Goal: Transaction & Acquisition: Purchase product/service

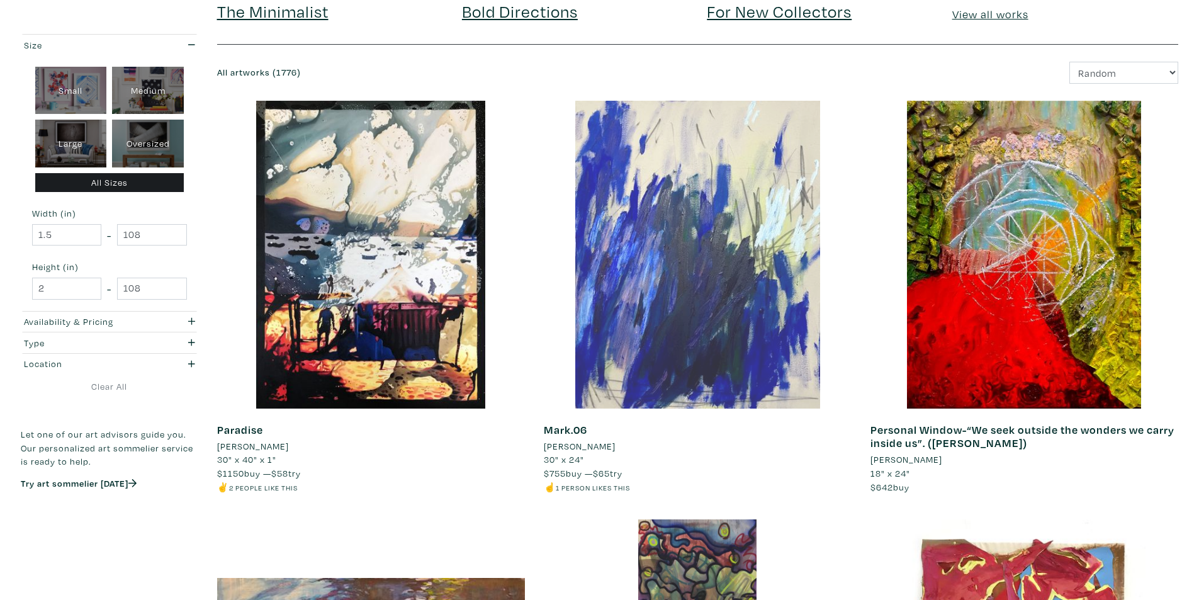
scroll to position [126, 0]
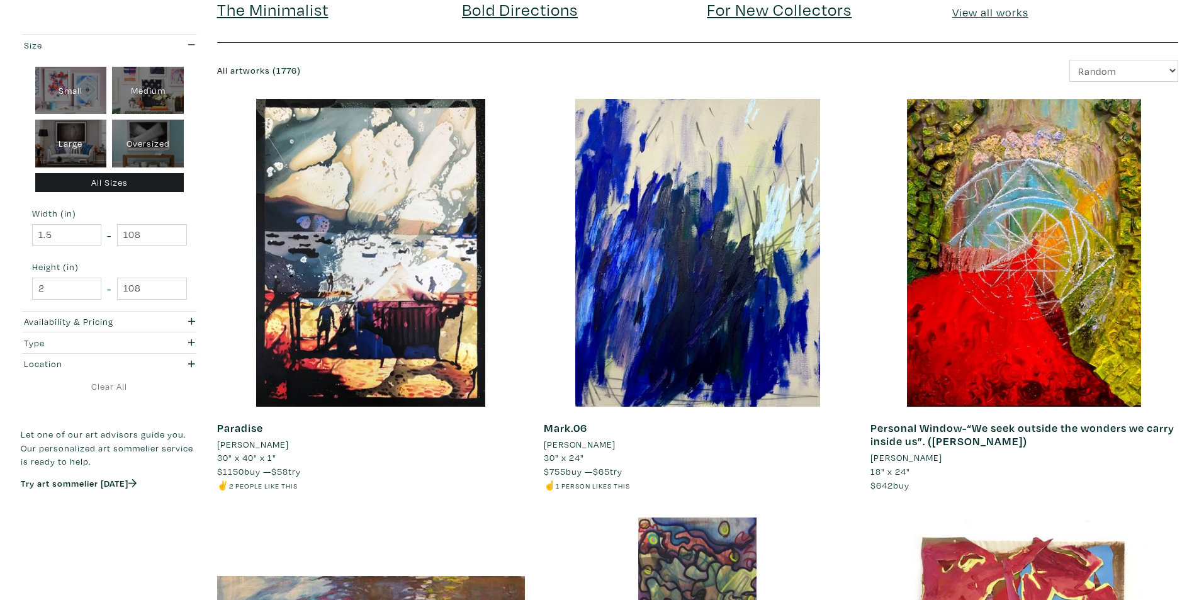
click at [70, 138] on div "Large" at bounding box center [71, 144] width 72 height 48
type input "28"
type input "48"
type input "28"
type input "48"
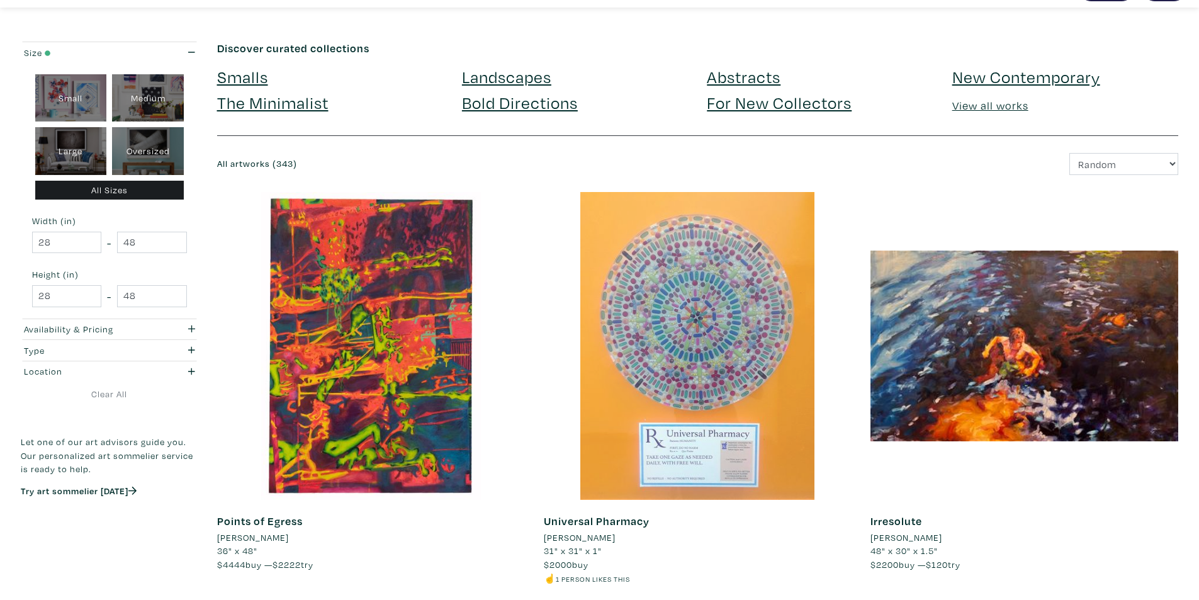
scroll to position [63, 0]
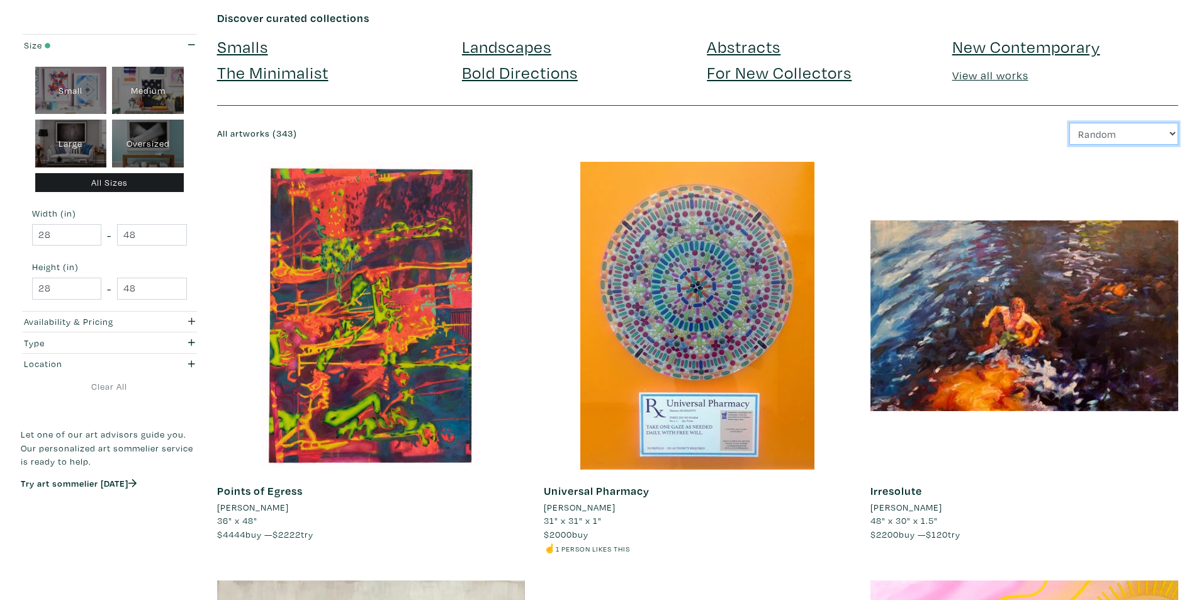
click at [1121, 126] on select "Newest Random Price: Low to High Price: High to Low" at bounding box center [1123, 134] width 109 height 22
select select "price"
click at [1069, 123] on select "Newest Random Price: Low to High Price: High to Low" at bounding box center [1123, 134] width 109 height 22
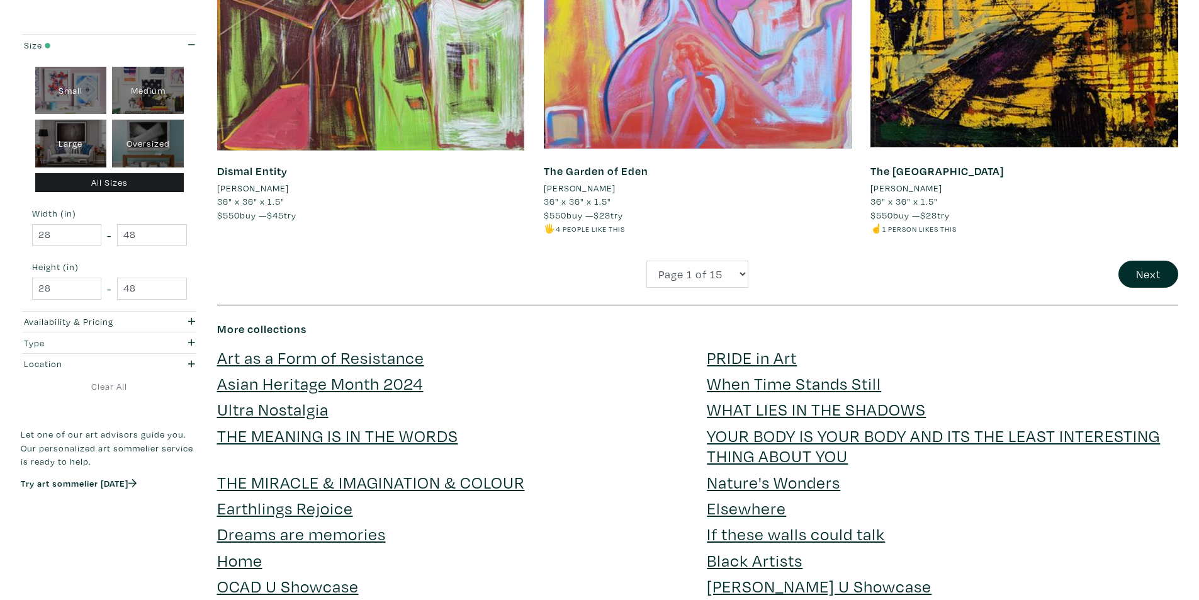
scroll to position [3335, 0]
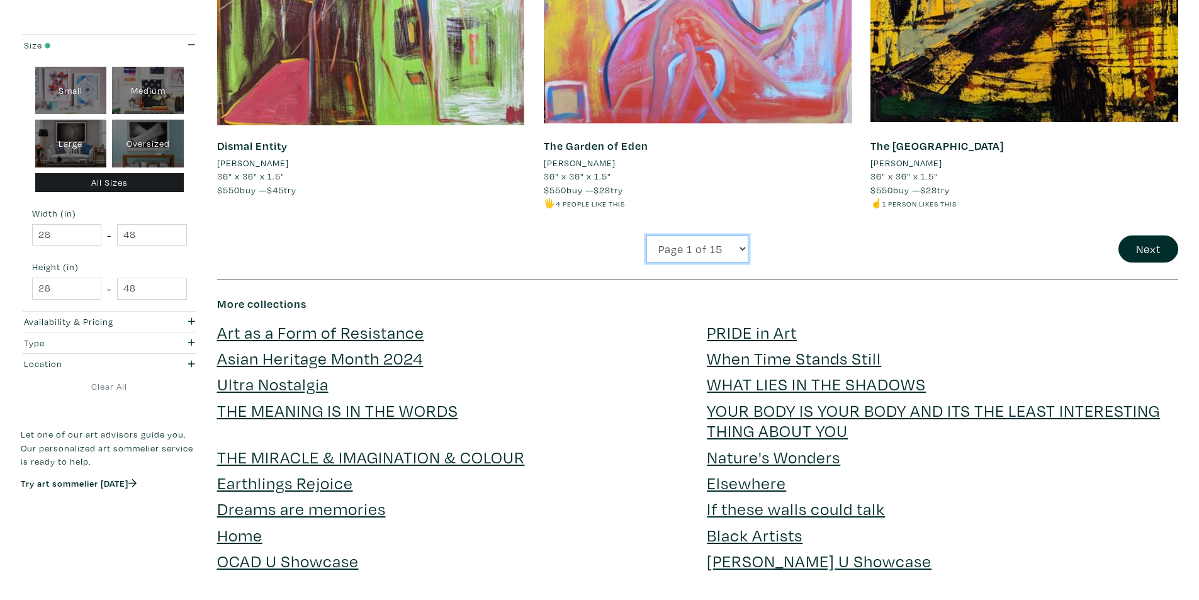
click at [711, 250] on select "Page 1 of 15 Page 2 of 15 Page 3 of 15 Page 4 of 15 Page 5 of 15 Page 6 of 15 P…" at bounding box center [697, 248] width 102 height 27
select select "8"
click at [646, 235] on select "Page 1 of 15 Page 2 of 15 Page 3 of 15 Page 4 of 15 Page 5 of 15 Page 6 of 15 P…" at bounding box center [697, 248] width 102 height 27
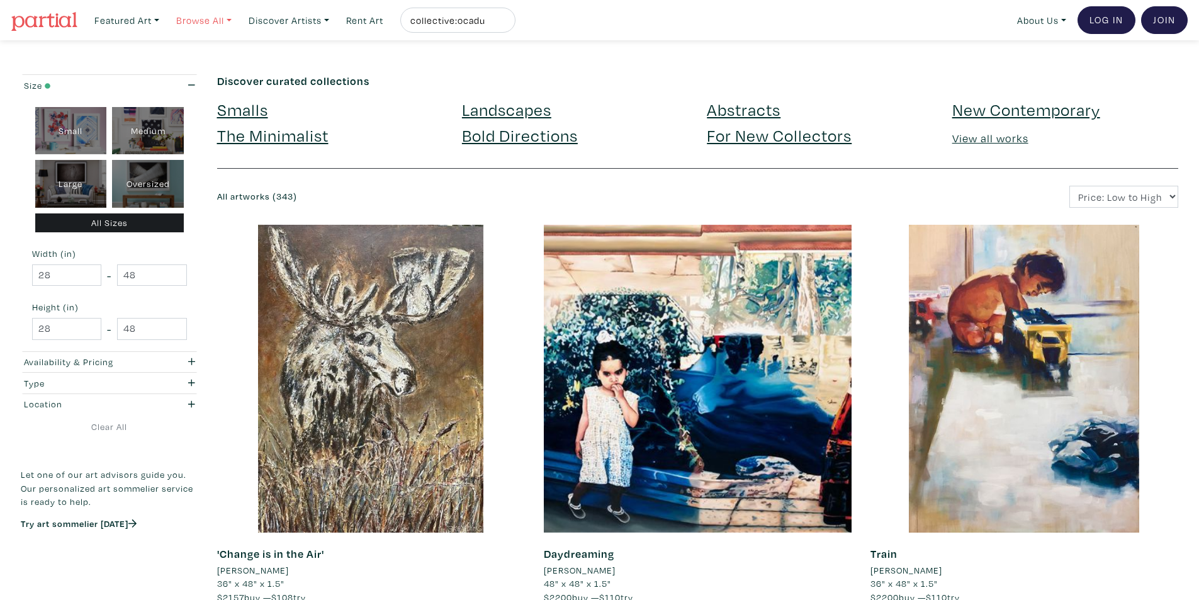
click at [203, 22] on link "Browse All" at bounding box center [204, 21] width 67 height 26
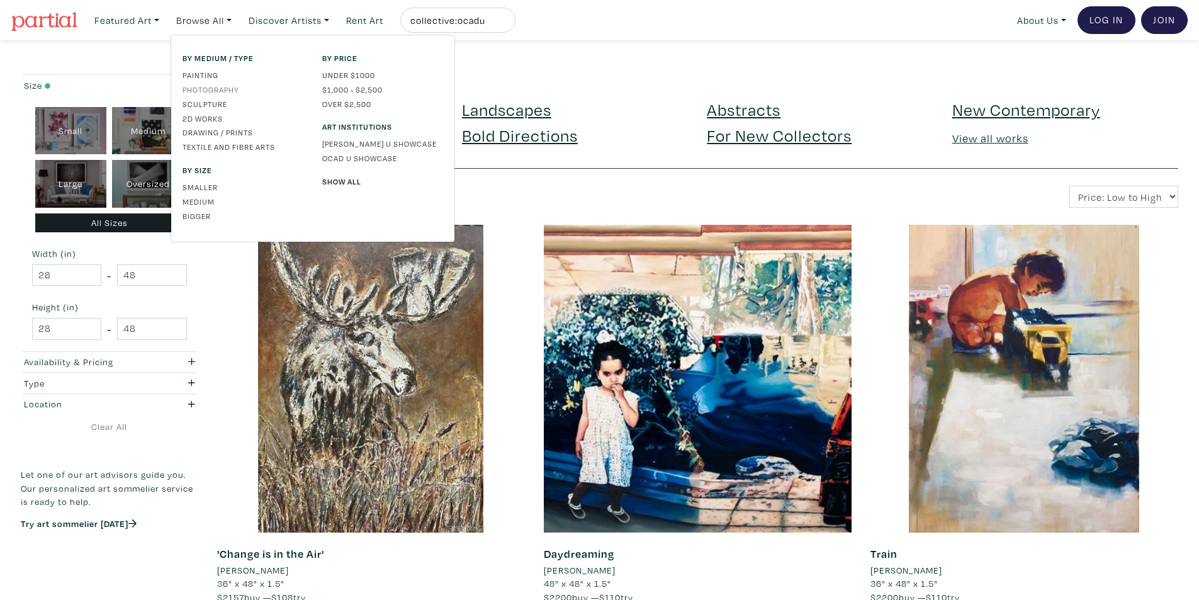
click at [226, 87] on link "Photography" at bounding box center [242, 89] width 121 height 11
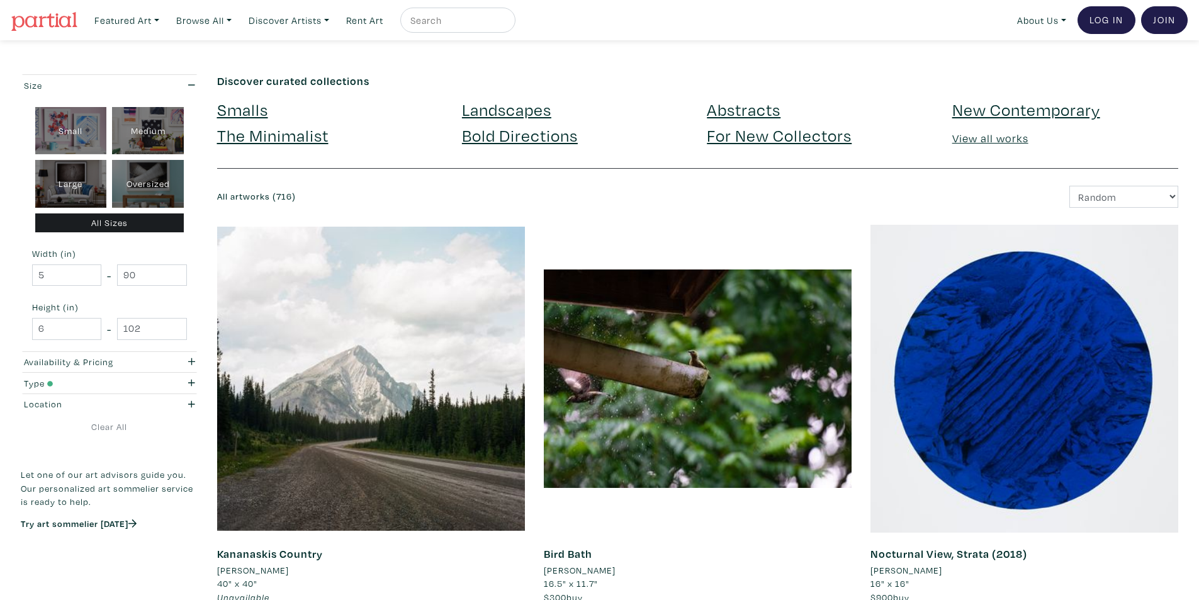
click at [50, 187] on div "Large" at bounding box center [71, 184] width 72 height 48
type input "28"
type input "48"
type input "28"
type input "48"
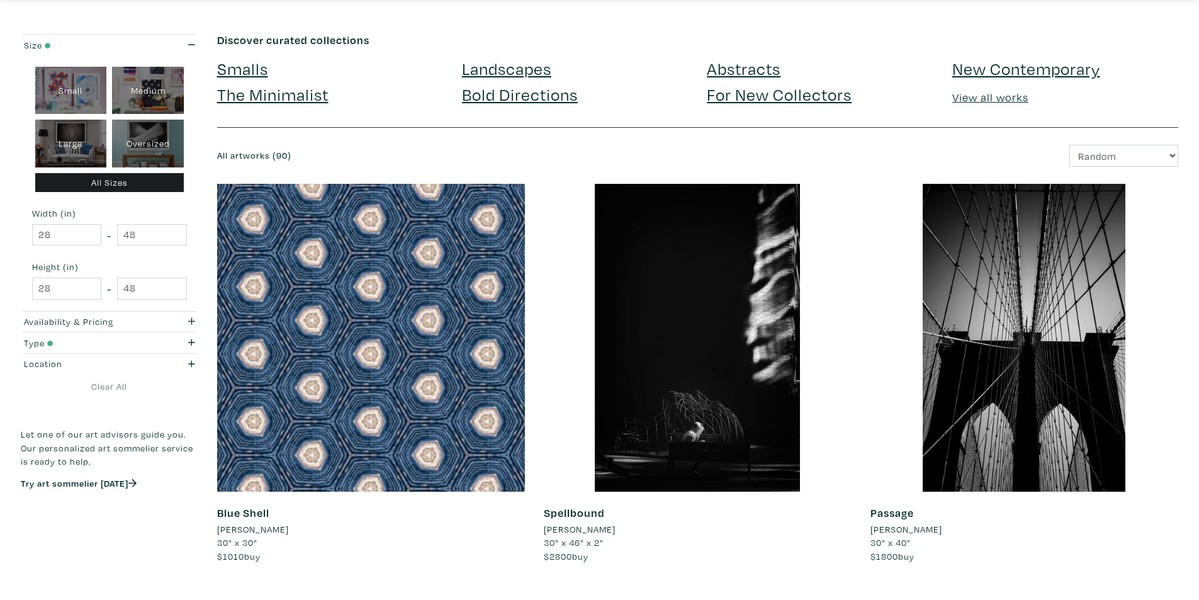
scroll to position [63, 0]
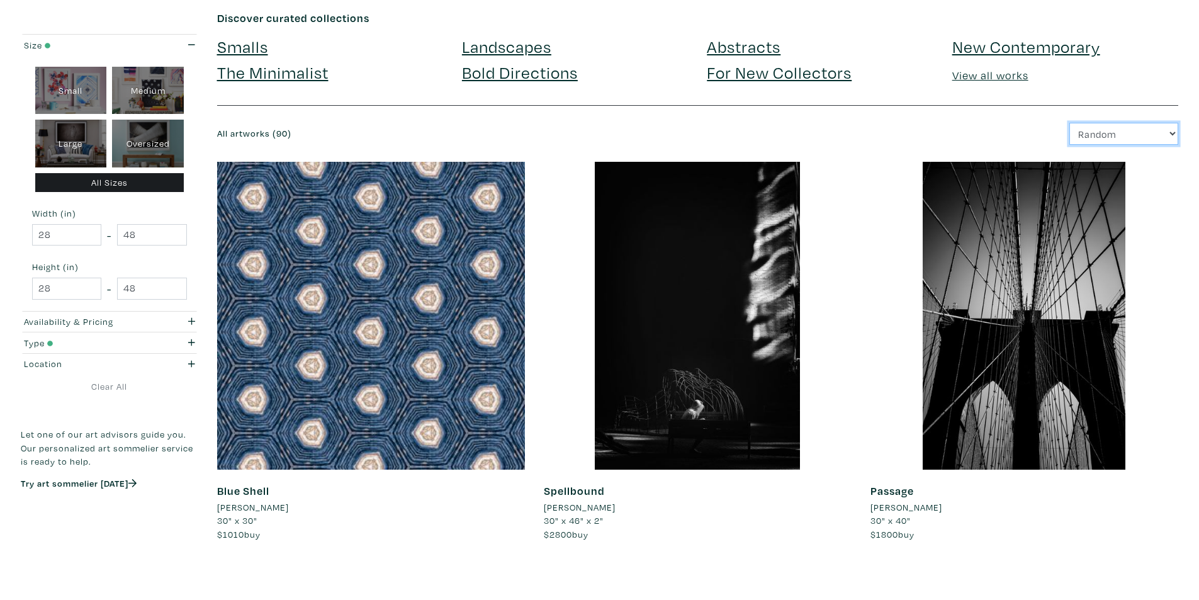
click at [1177, 133] on select "Newest Random Price: Low to High Price: High to Low" at bounding box center [1123, 134] width 109 height 22
select select "price"
click at [1069, 123] on select "Newest Random Price: Low to High Price: High to Low" at bounding box center [1123, 134] width 109 height 22
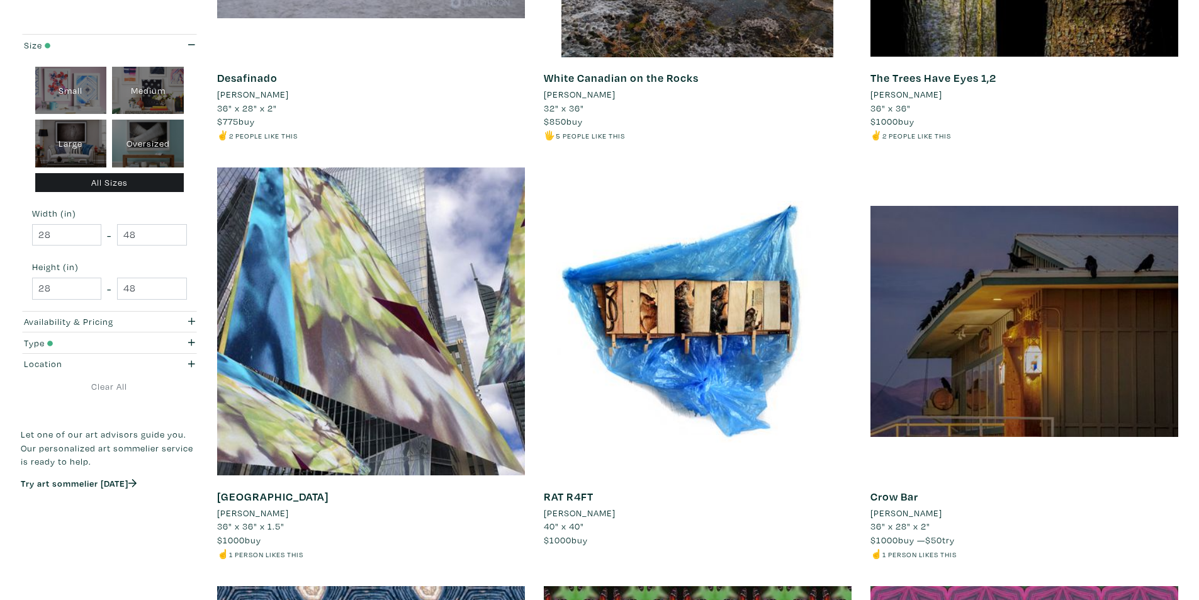
scroll to position [1195, 0]
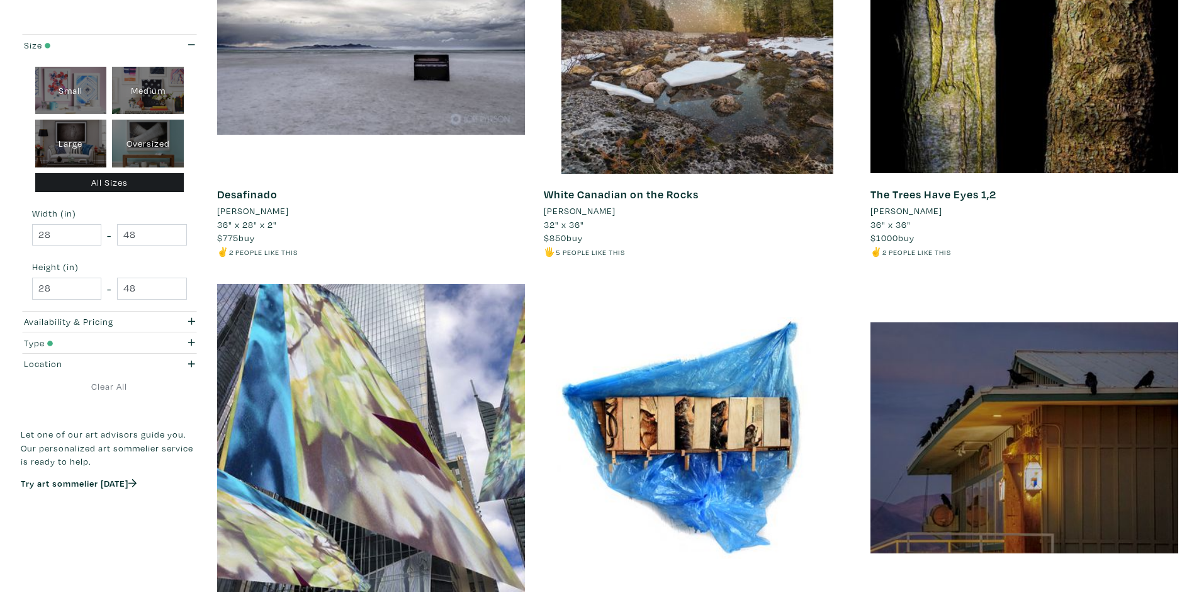
click at [167, 141] on div "Oversized" at bounding box center [148, 144] width 72 height 48
type input "48"
type input "90"
type input "48"
type input "102"
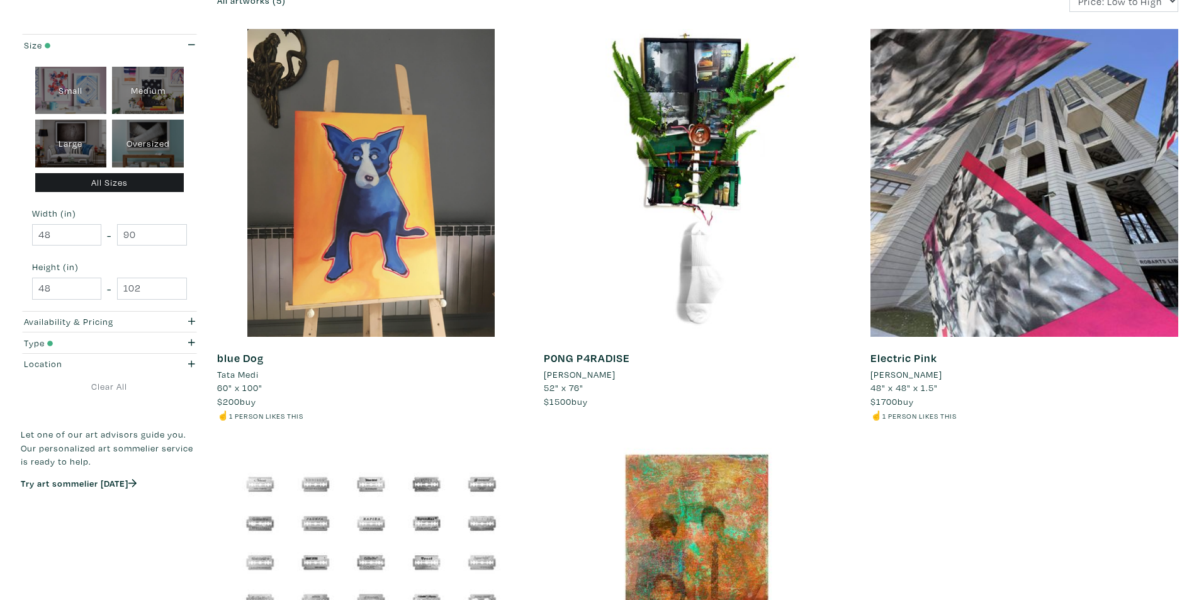
scroll to position [189, 0]
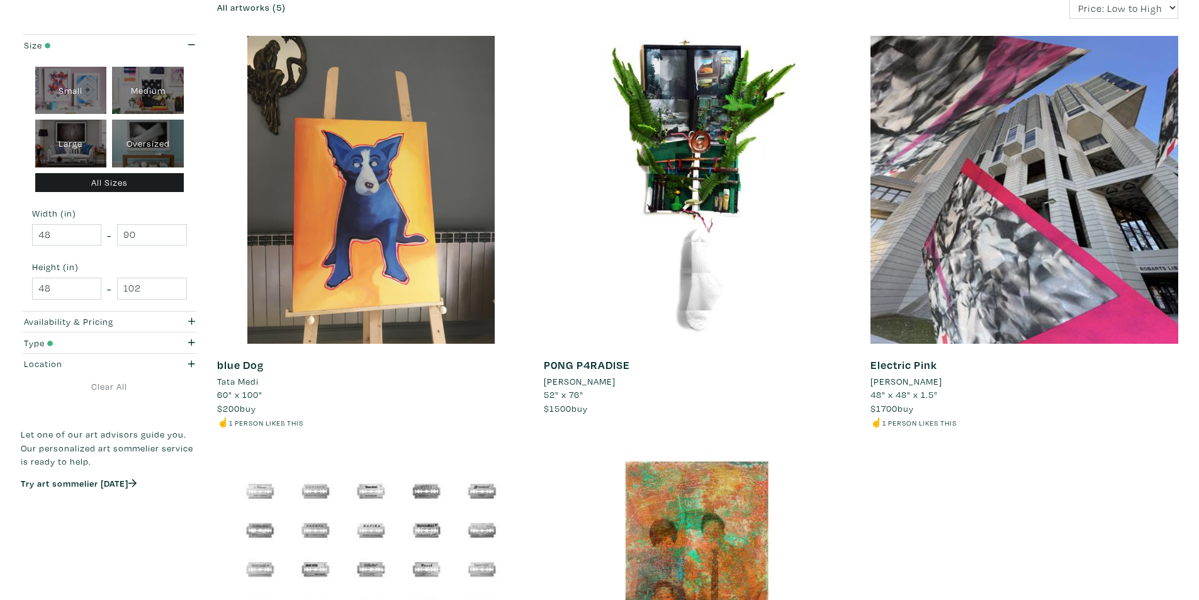
click at [155, 94] on div "Medium" at bounding box center [148, 91] width 72 height 48
type input "16"
type input "28"
type input "16"
type input "28"
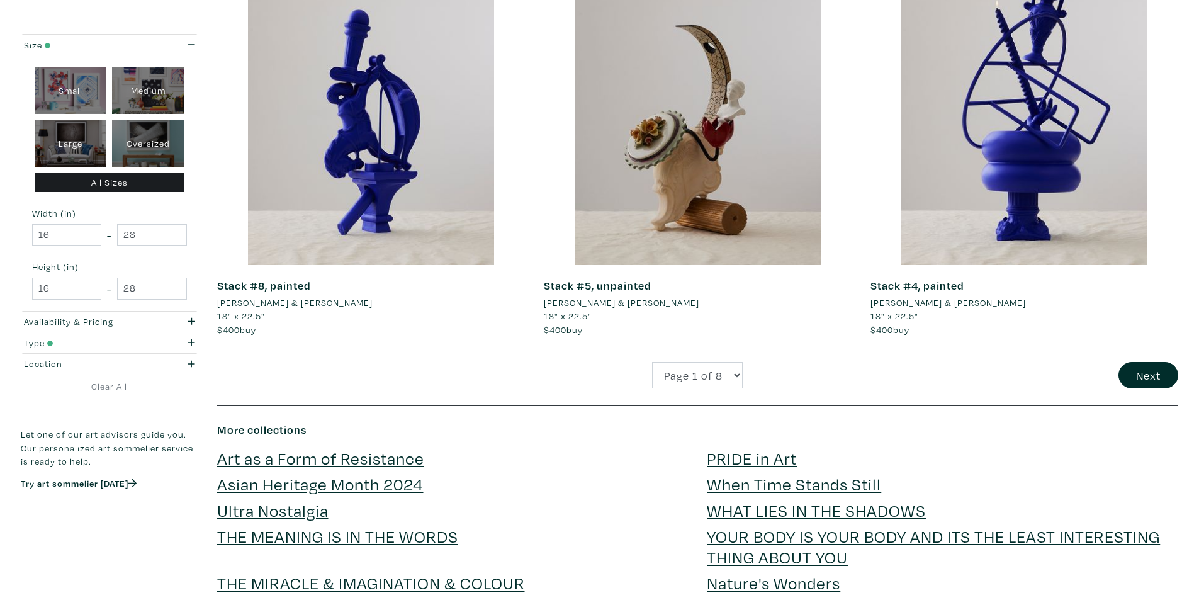
scroll to position [3209, 0]
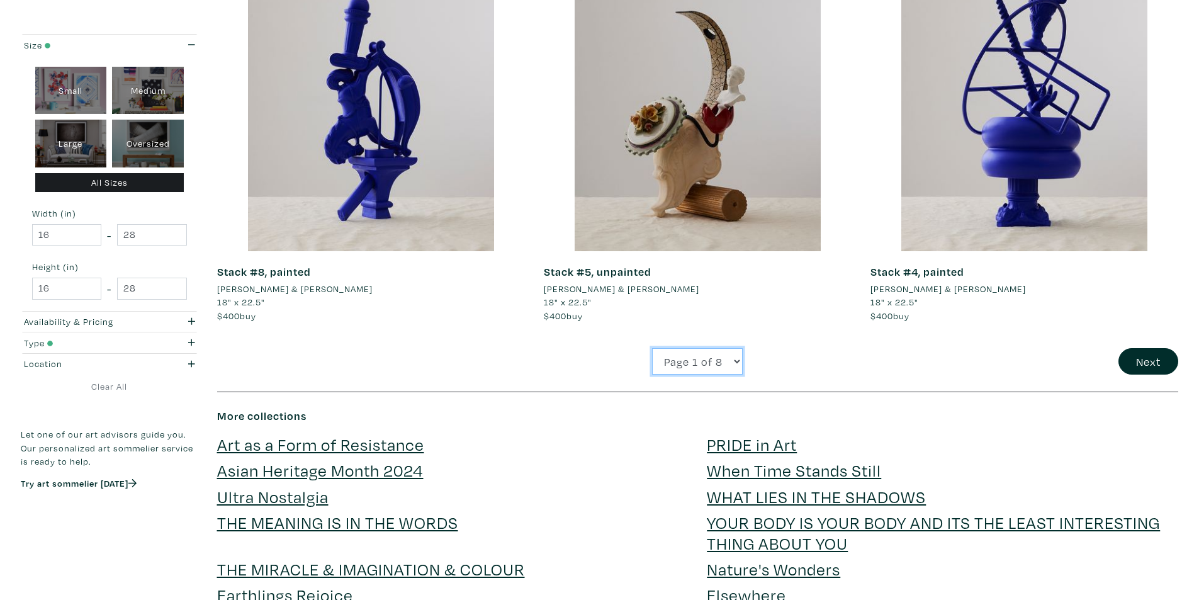
click at [718, 366] on select "Page 1 of 8 Page 2 of 8 Page 3 of 8 Page 4 of 8 Page 5 of 8 Page 6 of 8 Page 7 …" at bounding box center [697, 361] width 91 height 27
select select "2"
click at [652, 348] on select "Page 1 of 8 Page 2 of 8 Page 3 of 8 Page 4 of 8 Page 5 of 8 Page 6 of 8 Page 7 …" at bounding box center [697, 361] width 91 height 27
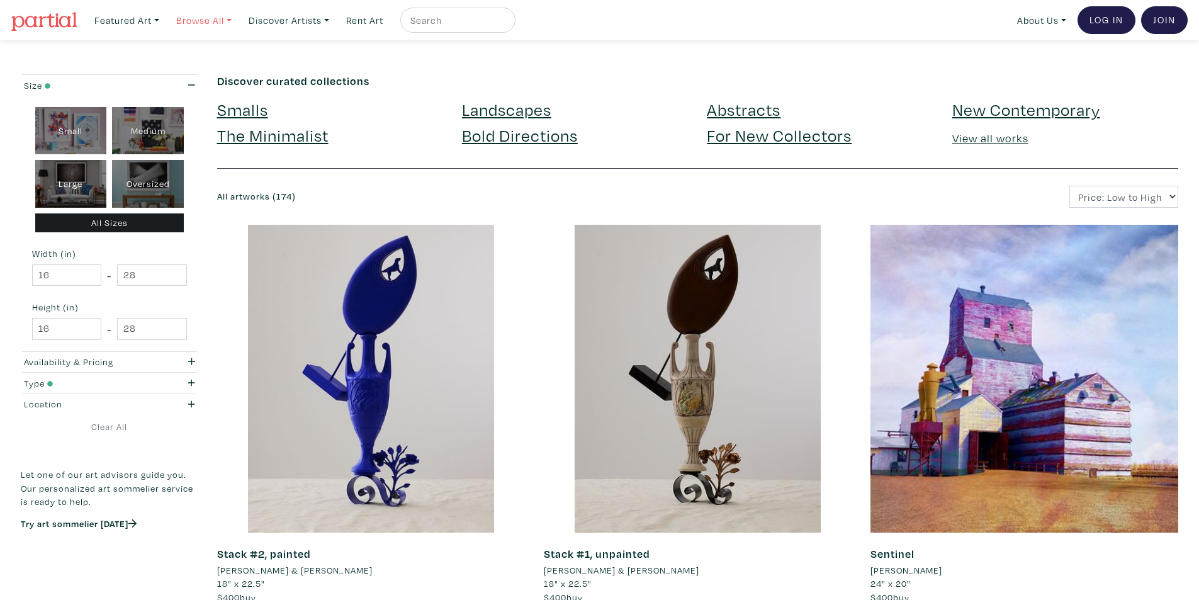
click at [226, 26] on link "Browse All" at bounding box center [204, 21] width 67 height 26
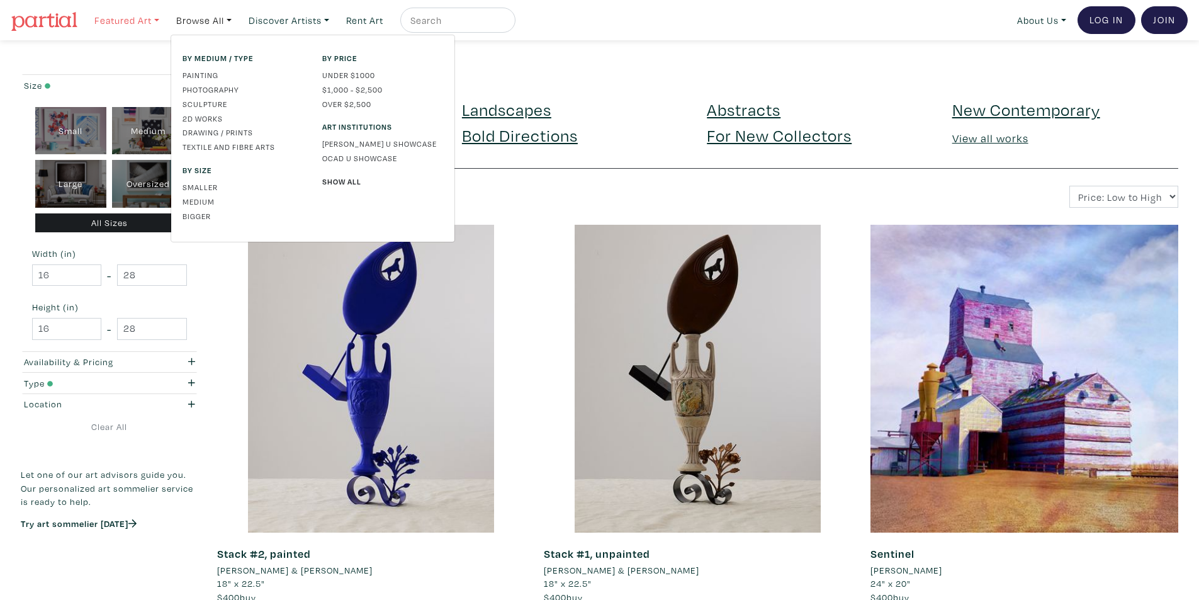
click at [142, 20] on link "Featured Art" at bounding box center [127, 21] width 76 height 26
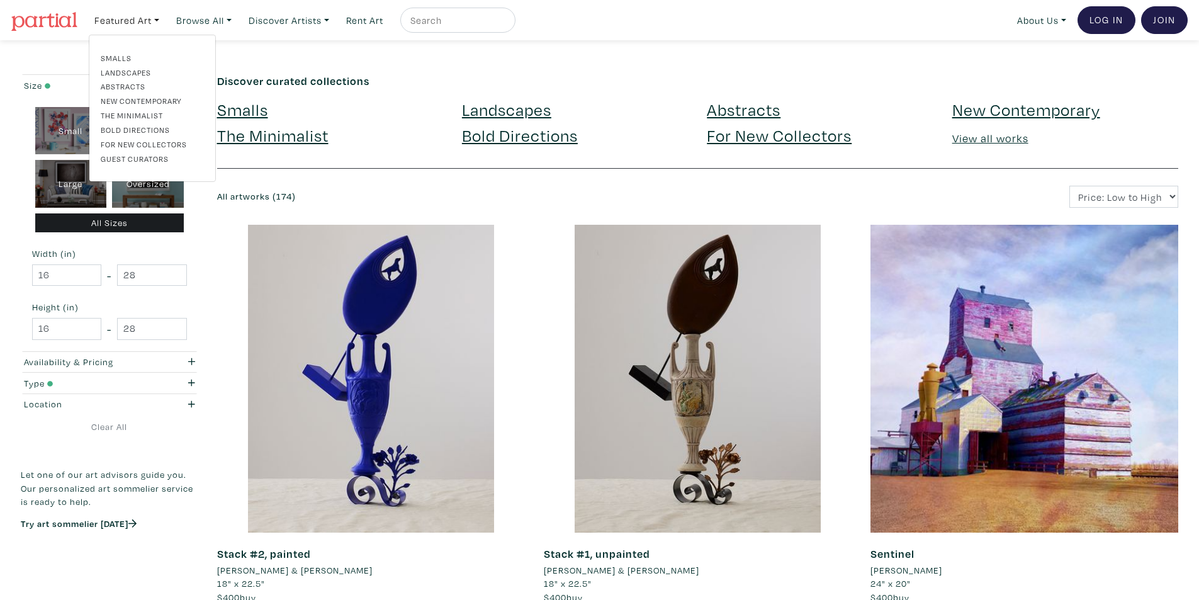
click at [133, 114] on link "The Minimalist" at bounding box center [152, 114] width 103 height 11
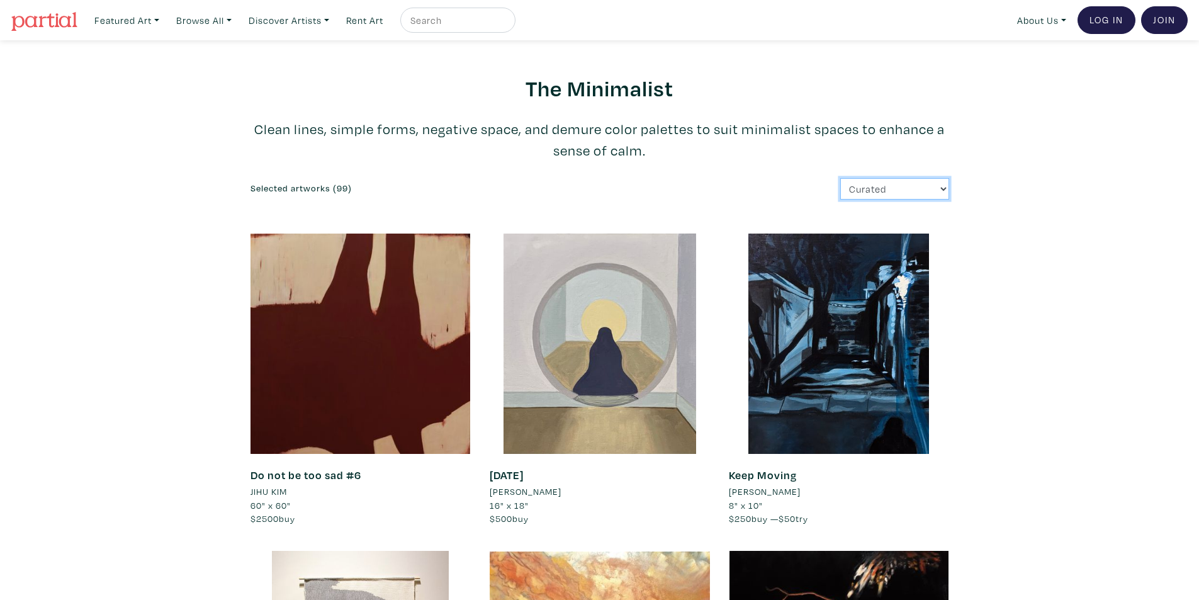
click at [907, 191] on select "Curated Newest Random Price: Low to High Price: High to Low" at bounding box center [894, 189] width 109 height 22
select select "price_desc"
click at [840, 178] on select "Curated Newest Random Price: Low to High Price: High to Low" at bounding box center [894, 189] width 109 height 22
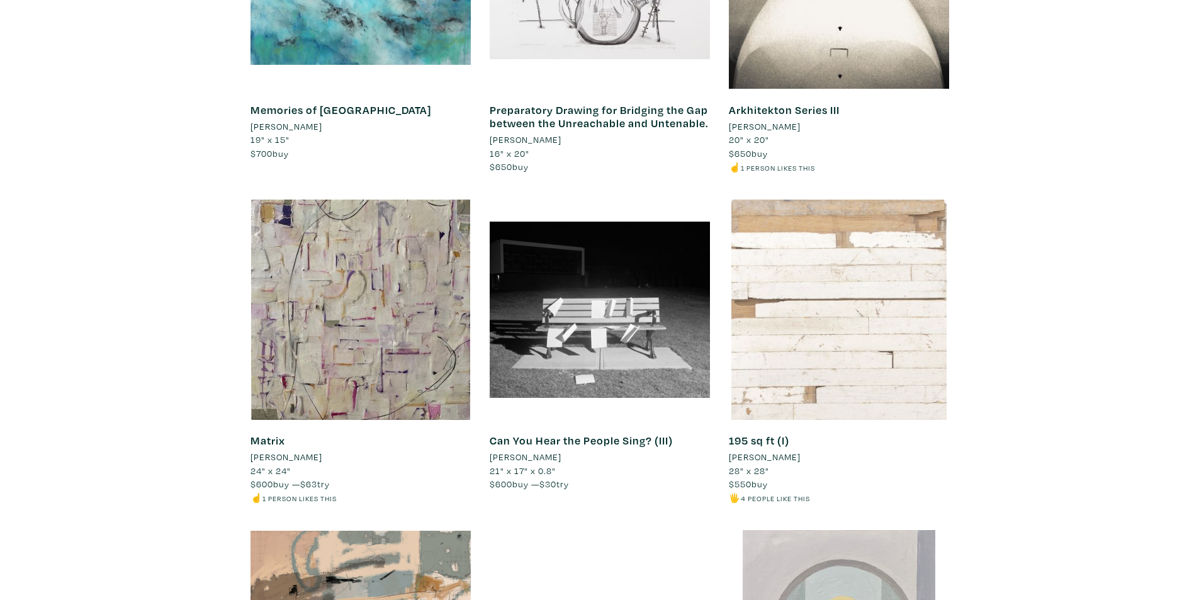
scroll to position [5299, 0]
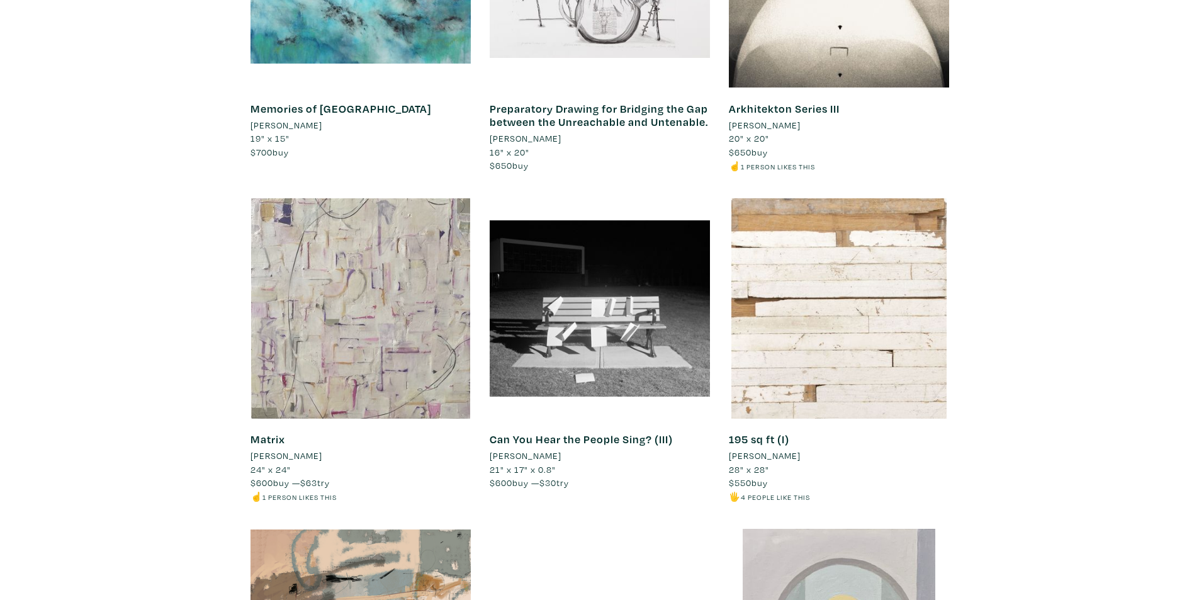
click at [349, 310] on div at bounding box center [360, 308] width 220 height 220
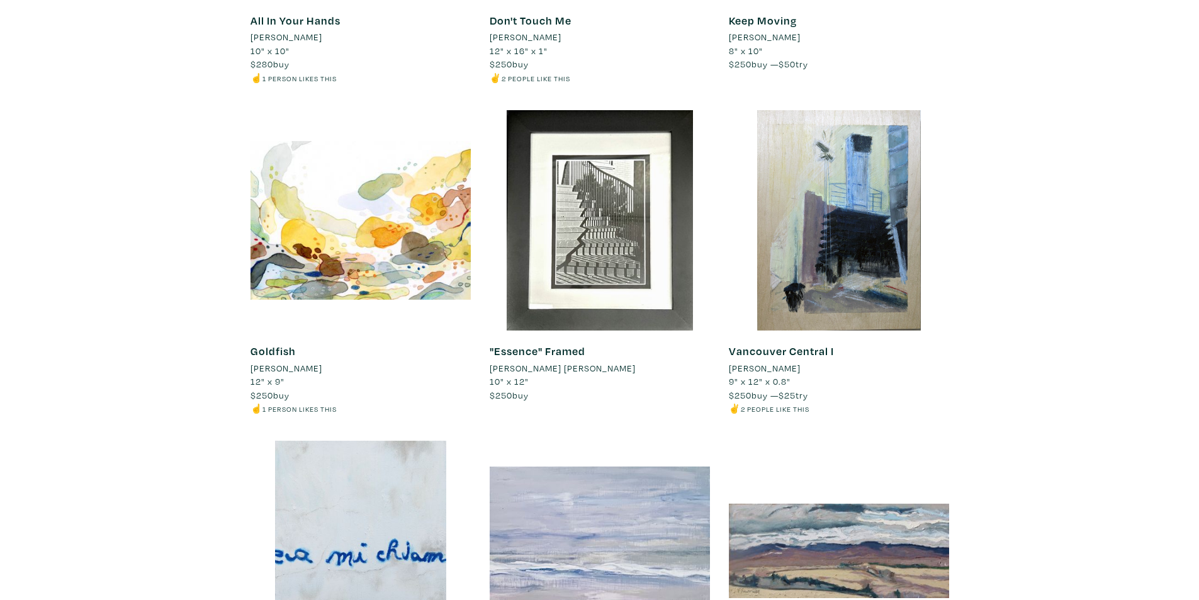
scroll to position [8696, 0]
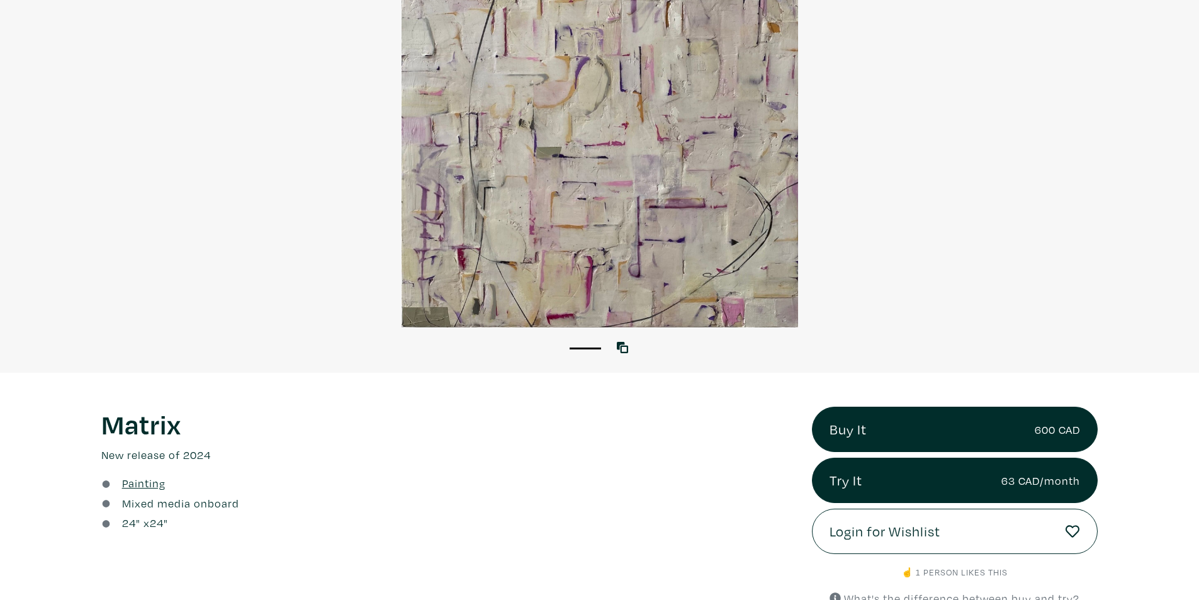
scroll to position [189, 0]
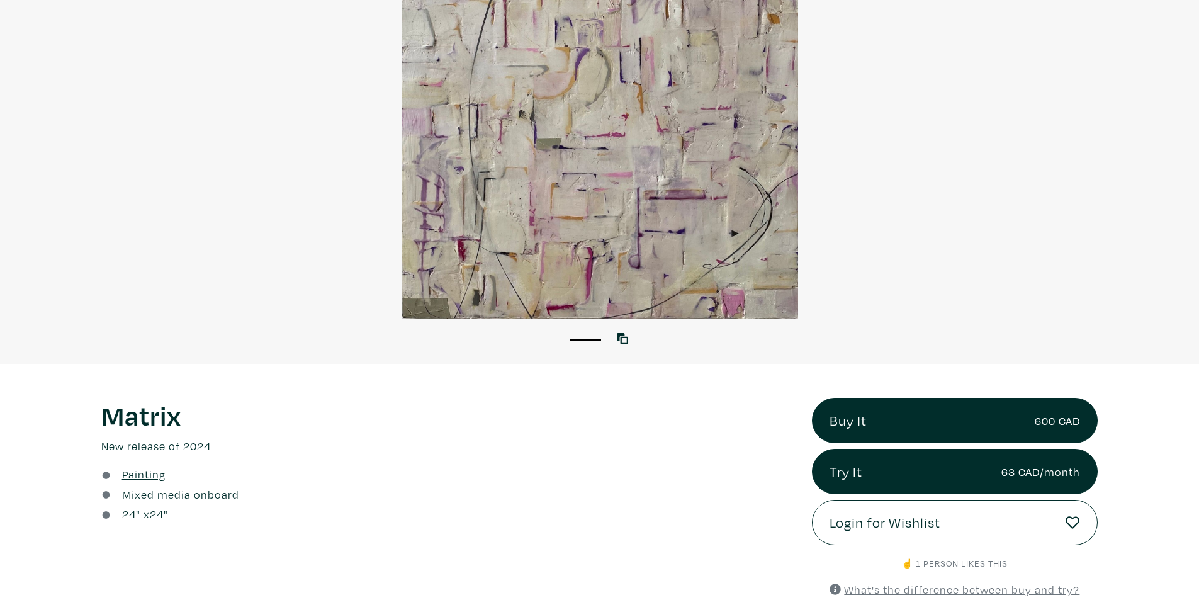
click at [595, 225] on div at bounding box center [599, 118] width 1199 height 399
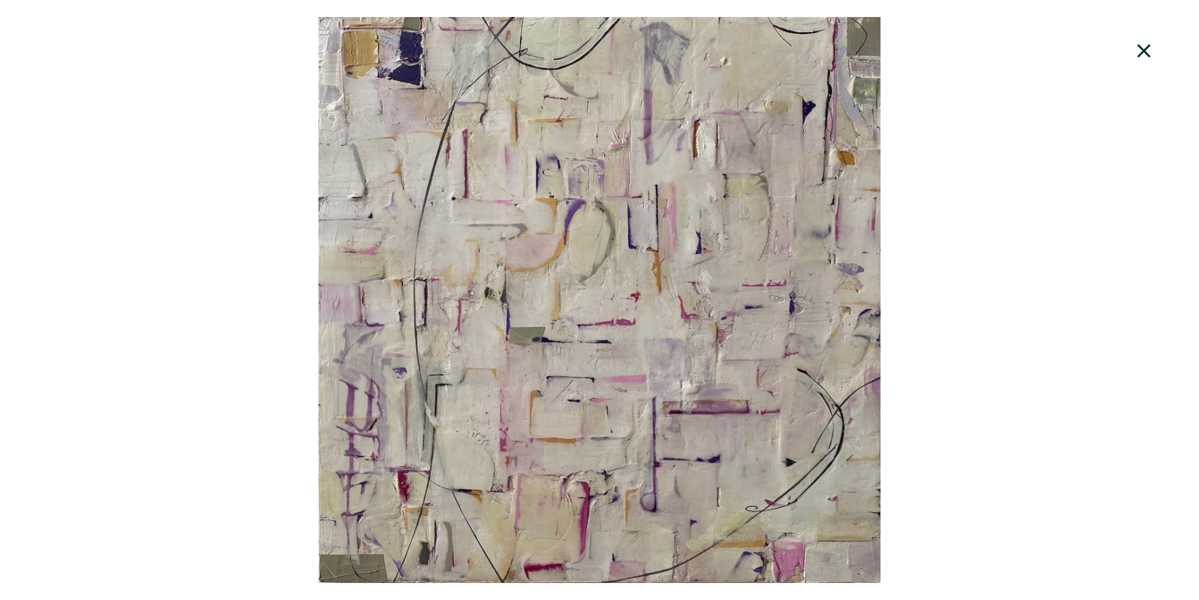
click at [662, 315] on div at bounding box center [599, 300] width 1199 height 566
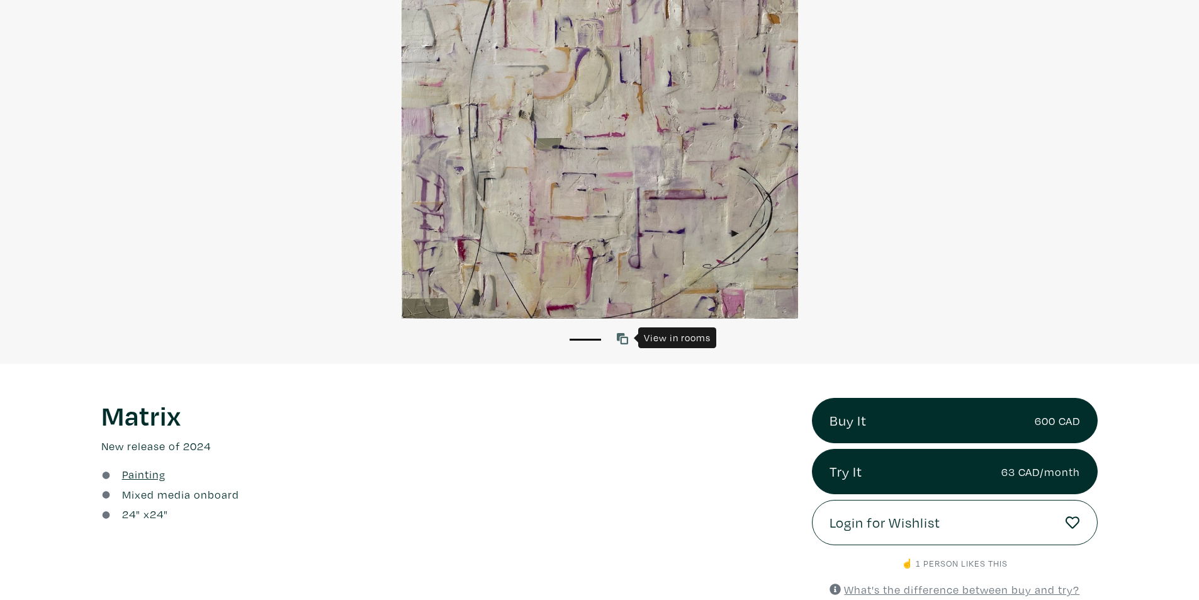
click at [622, 342] on icon at bounding box center [622, 338] width 11 height 11
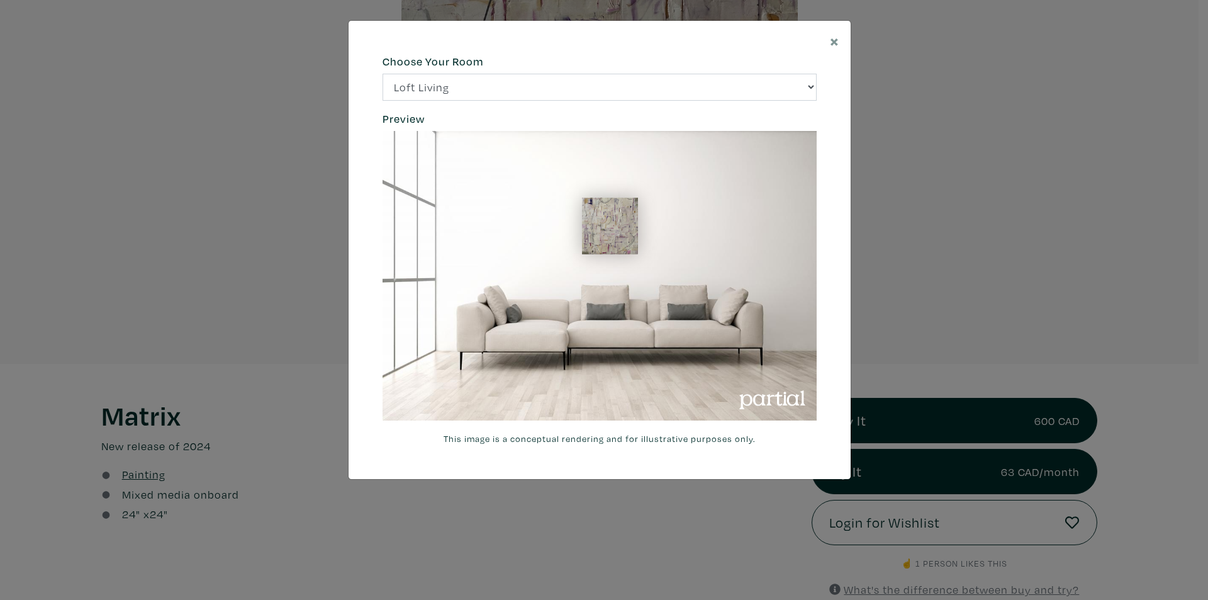
click at [781, 72] on div "Choose Your Room Loft Living Bright Bedroom City Office Gallery Space Modern Lo…" at bounding box center [599, 78] width 453 height 46
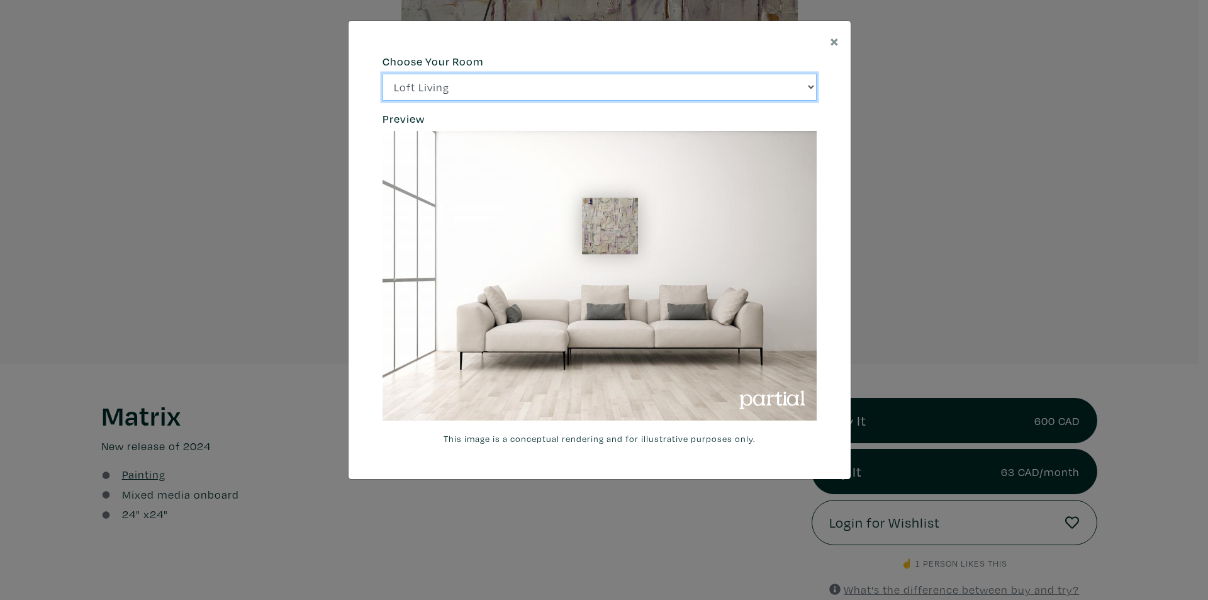
click at [780, 84] on select "Loft Living Bright Bedroom City Office Gallery Space Modern Lounge" at bounding box center [600, 87] width 434 height 27
select select "/thumb/phpThumb.php?src=https%3A%2F%[DOMAIN_NAME]%2Fprojects%2Frendering%2Fimag…"
click at [383, 74] on select "Loft Living Bright Bedroom City Office Gallery Space Modern Lounge" at bounding box center [600, 87] width 434 height 27
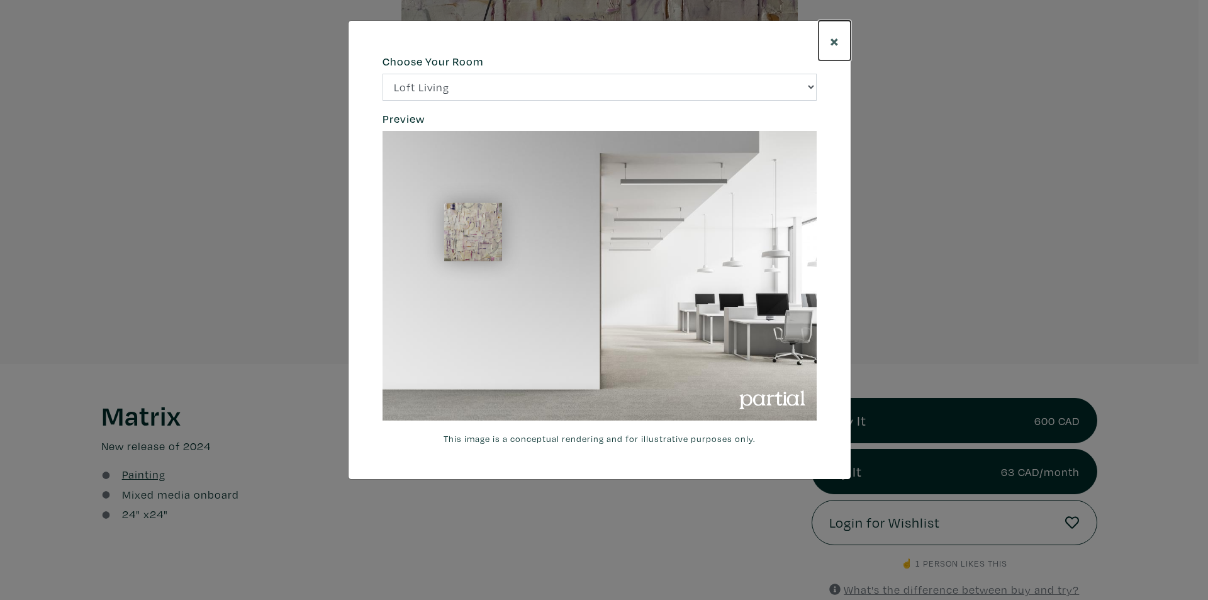
click at [830, 44] on span "×" at bounding box center [834, 41] width 9 height 22
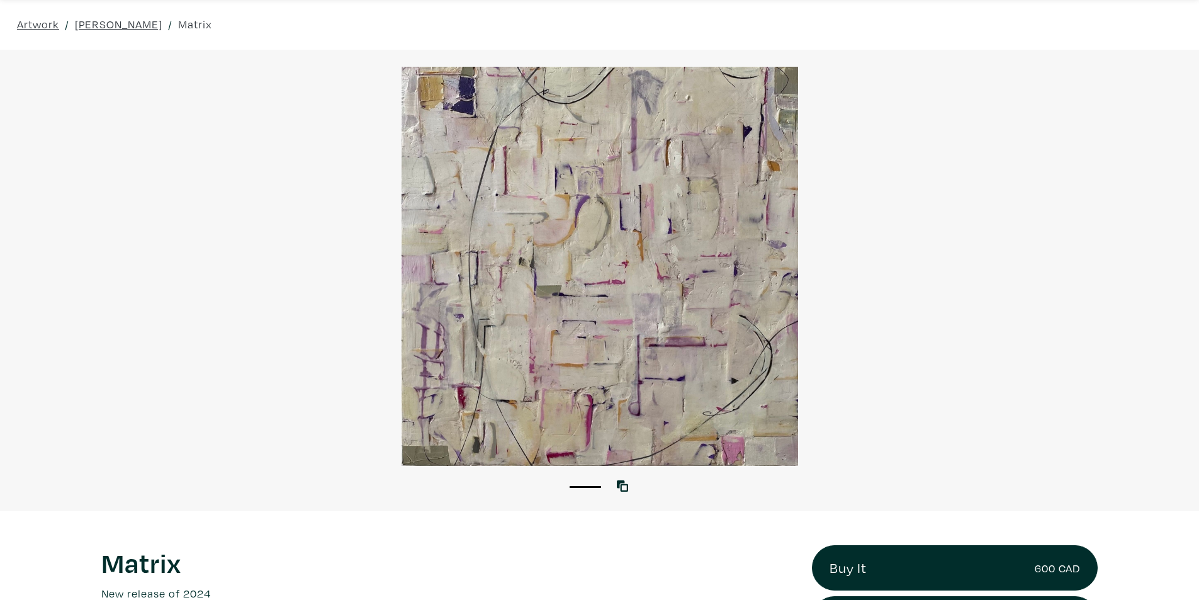
scroll to position [126, 0]
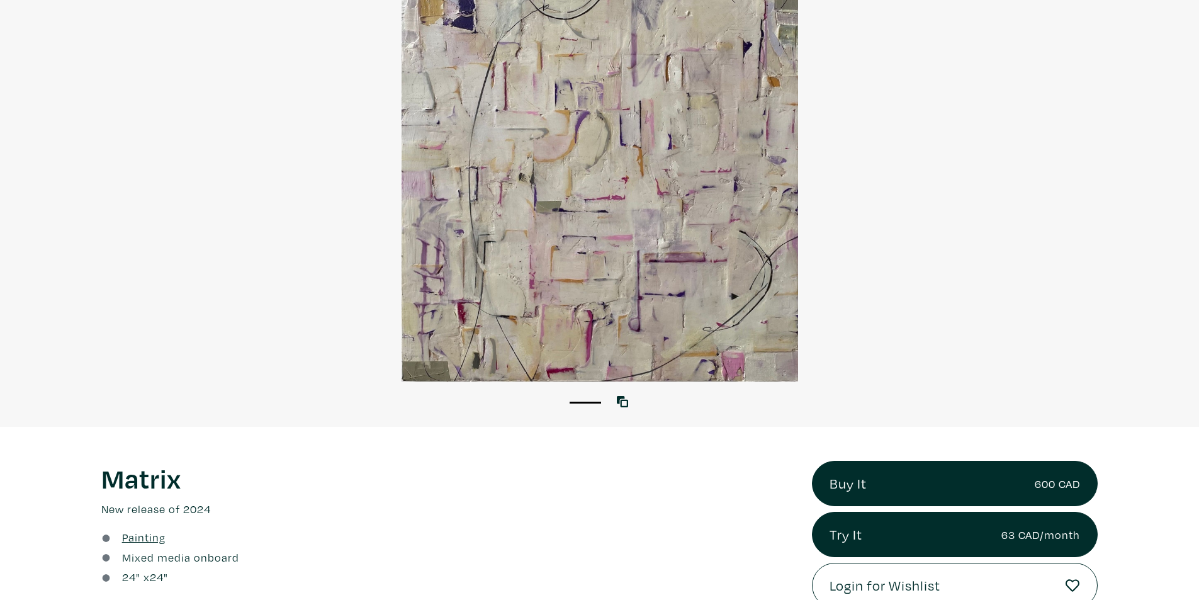
drag, startPoint x: 275, startPoint y: 260, endPoint x: 320, endPoint y: 254, distance: 45.8
